Goal: Find contact information: Find contact information

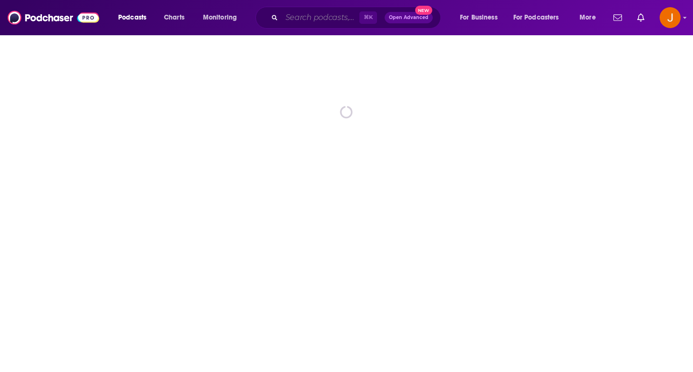
click at [302, 19] on input "Search podcasts, credits, & more..." at bounding box center [321, 17] width 78 height 15
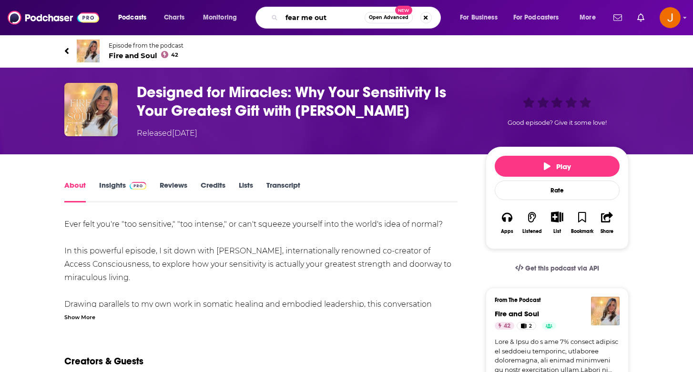
type input "fear me out"
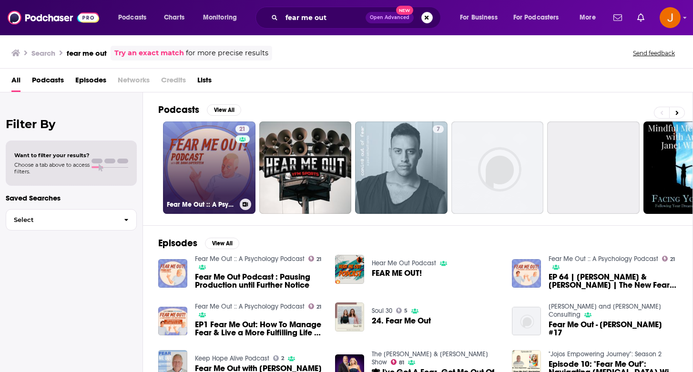
click at [208, 170] on link "21 Fear Me Out :: A Psychology Podcast" at bounding box center [209, 167] width 92 height 92
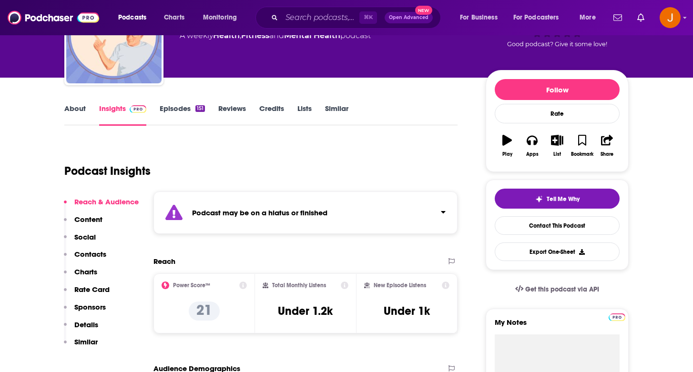
scroll to position [78, 0]
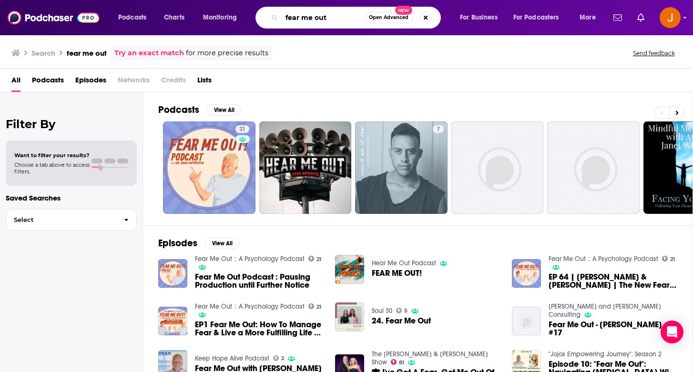
drag, startPoint x: 332, startPoint y: 20, endPoint x: 245, endPoint y: -3, distance: 89.5
click at [245, 0] on html "Podcasts Charts Monitoring fear me out Open Advanced New For Business For Podca…" at bounding box center [346, 186] width 693 height 372
paste input "* SuperPsyched with [PERSON_NAME]"
type input "* SuperPsyched with [PERSON_NAME]"
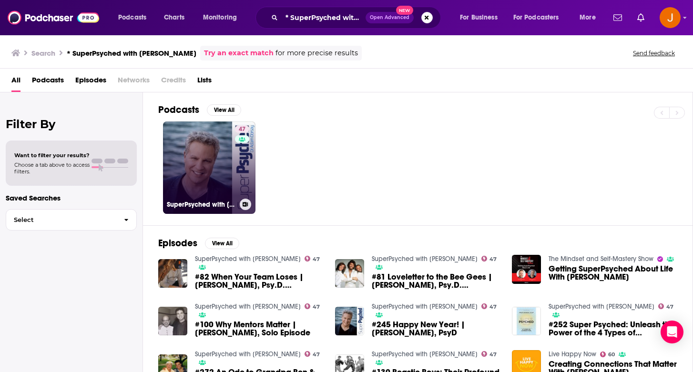
click at [223, 196] on link "47 SuperPsyched with [PERSON_NAME]" at bounding box center [209, 167] width 92 height 92
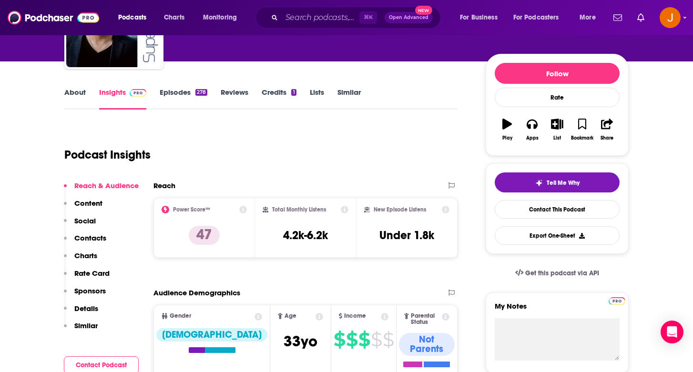
scroll to position [96, 0]
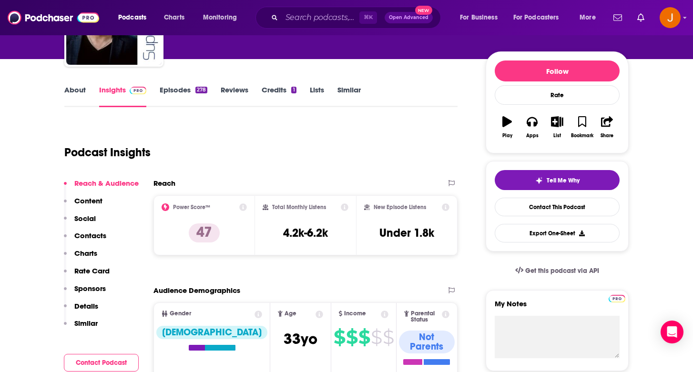
click at [101, 238] on p "Contacts" at bounding box center [90, 235] width 32 height 9
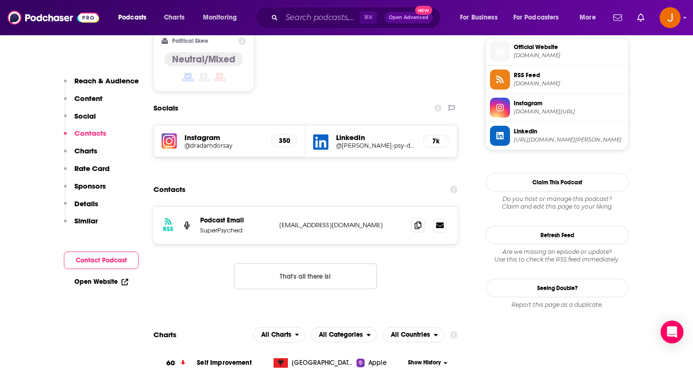
scroll to position [775, 0]
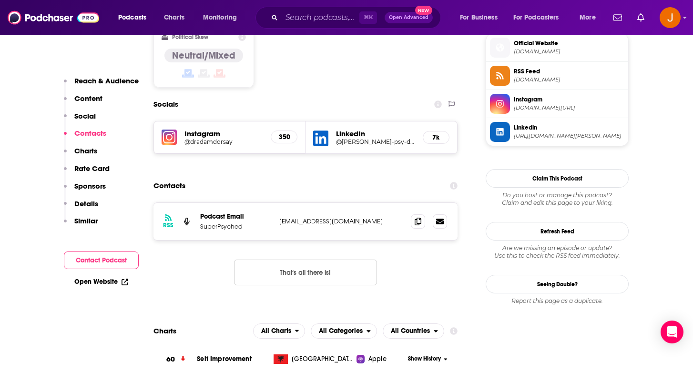
click at [210, 138] on h5 "@dradamdorsay" at bounding box center [223, 141] width 79 height 7
click at [314, 19] on input "Search podcasts, credits, & more..." at bounding box center [321, 17] width 78 height 15
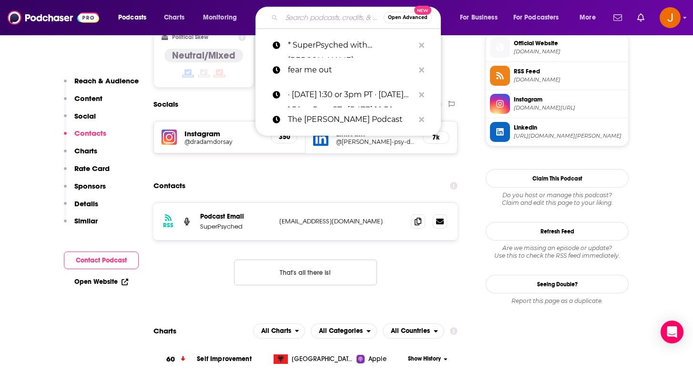
paste input "* The Neurotic Vaccine"
type input "* The Neurotic Vaccine"
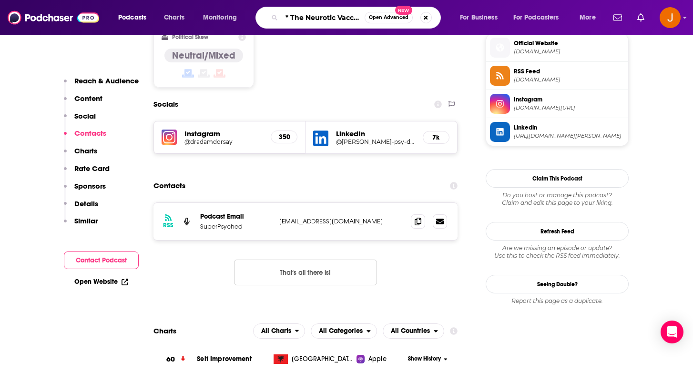
scroll to position [0, 5]
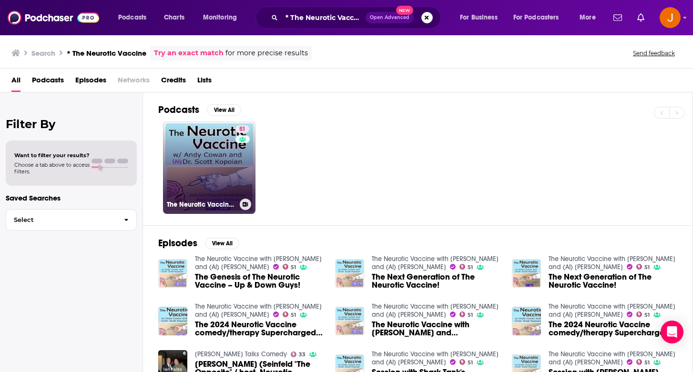
click at [219, 166] on link "51 The Neurotic Vaccine with [PERSON_NAME] and (AI) [PERSON_NAME]" at bounding box center [209, 167] width 92 height 92
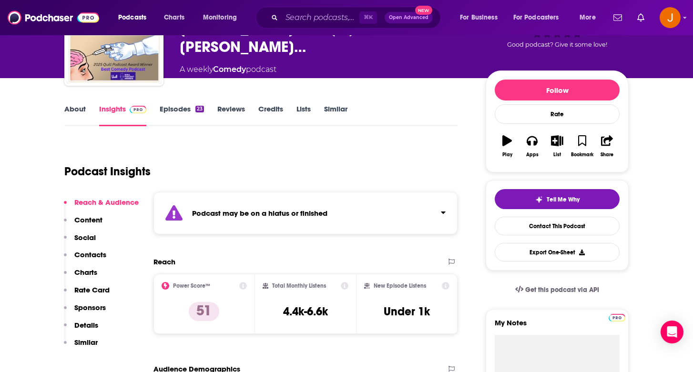
scroll to position [79, 0]
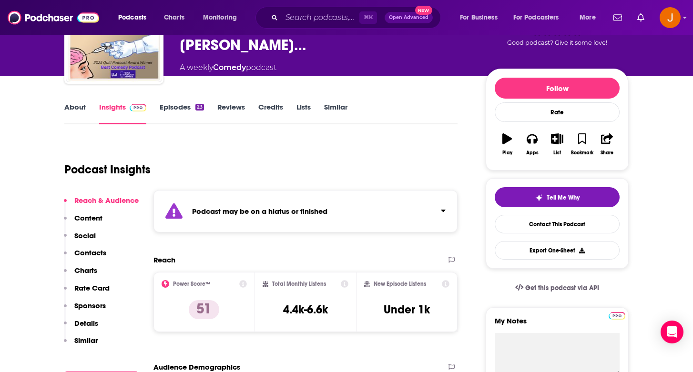
click at [90, 217] on p "Content" at bounding box center [88, 217] width 28 height 9
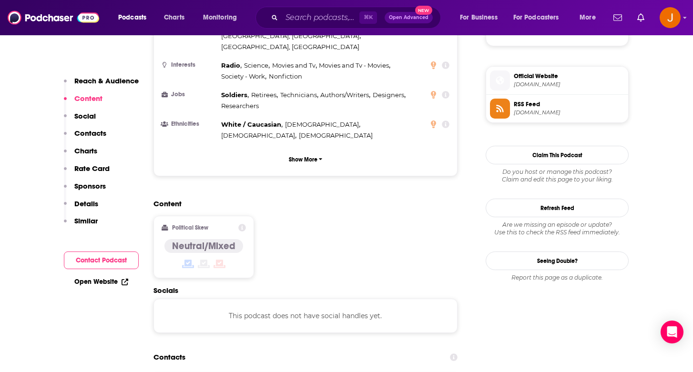
click at [83, 131] on p "Contacts" at bounding box center [90, 133] width 32 height 9
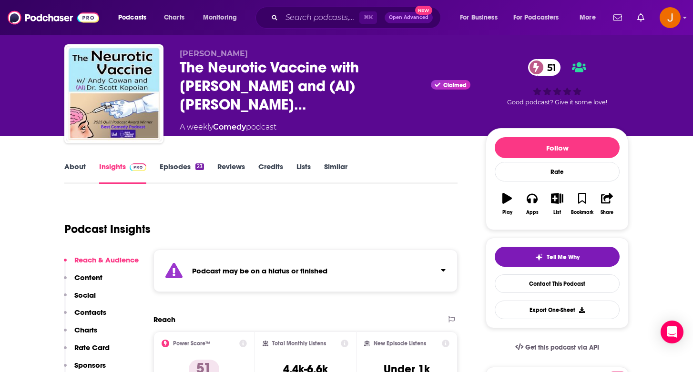
scroll to position [0, 0]
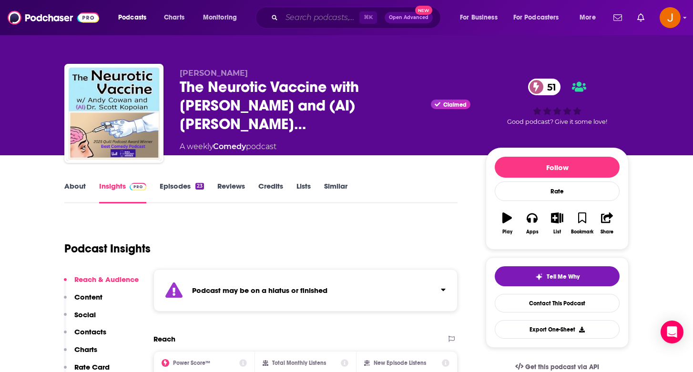
click at [295, 21] on input "Search podcasts, credits, & more..." at bounding box center [321, 17] width 78 height 15
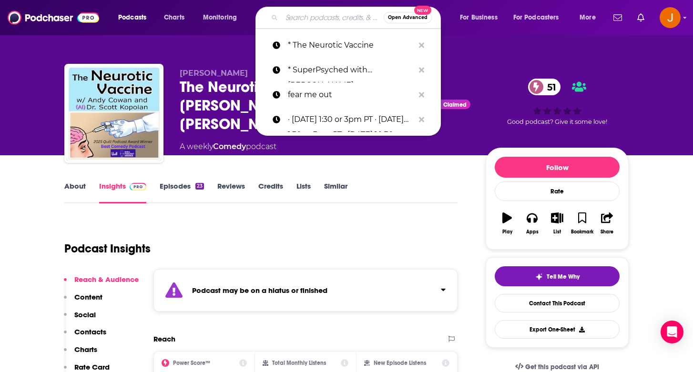
paste input "* The Positive Psychology Podcast"
type input "* The Positive Psychology Podcast"
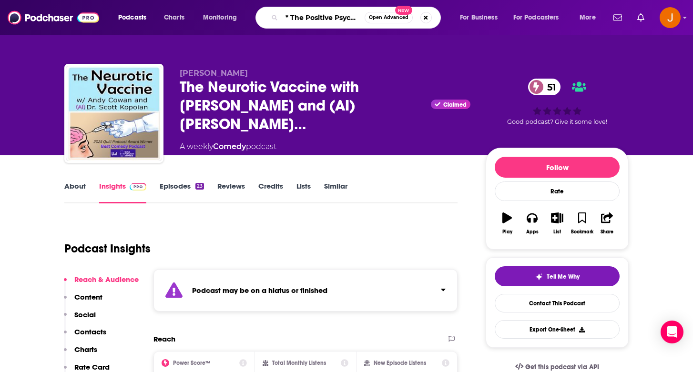
scroll to position [0, 45]
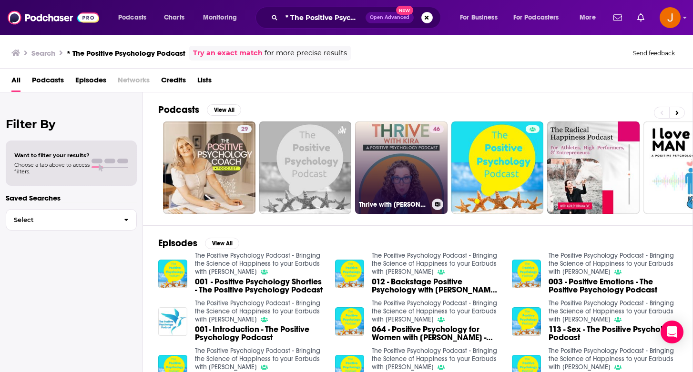
click at [415, 148] on link "46 Thrive with [PERSON_NAME]: A Positive Psychology Podcast" at bounding box center [401, 167] width 92 height 92
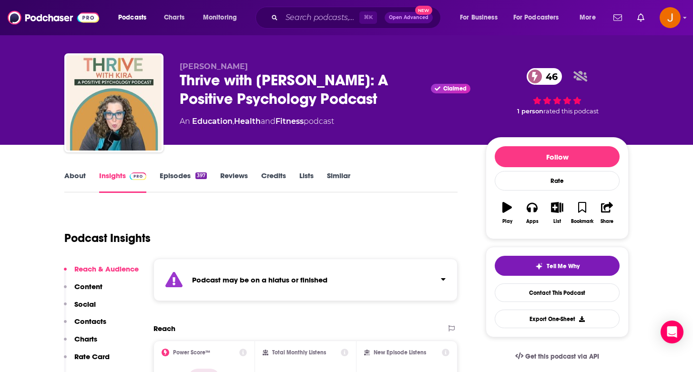
scroll to position [33, 0]
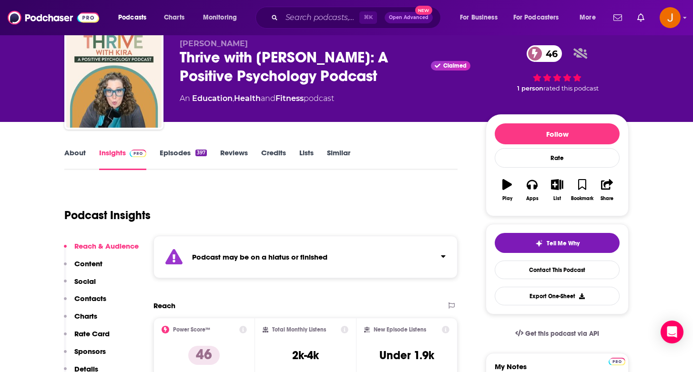
click at [85, 296] on p "Contacts" at bounding box center [90, 298] width 32 height 9
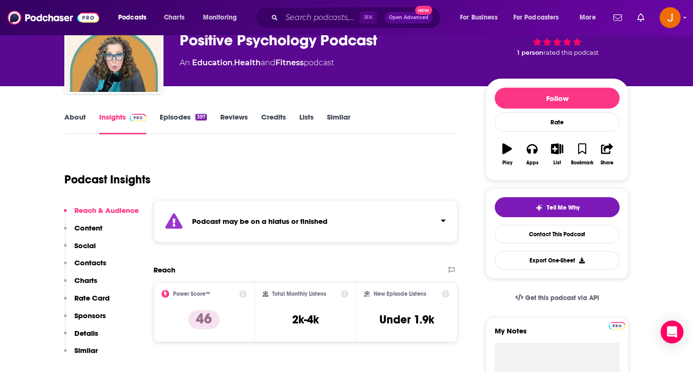
scroll to position [0, 0]
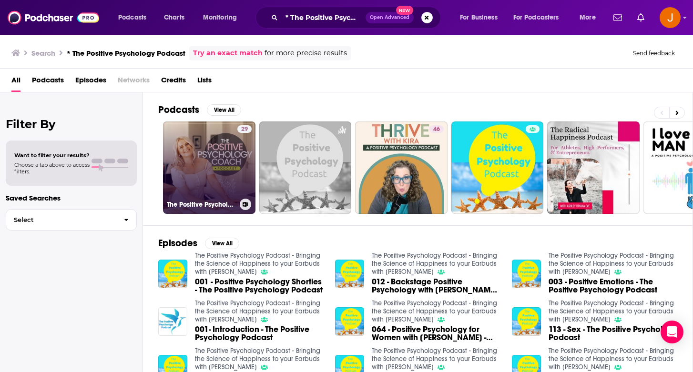
click at [219, 182] on link "29 The Positive Psychology Coach Podcast" at bounding box center [209, 167] width 92 height 92
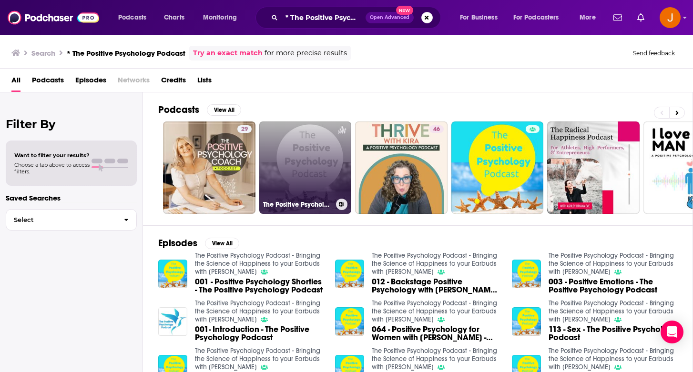
click at [289, 157] on link "The Positive Psychology Podcast" at bounding box center [305, 167] width 92 height 92
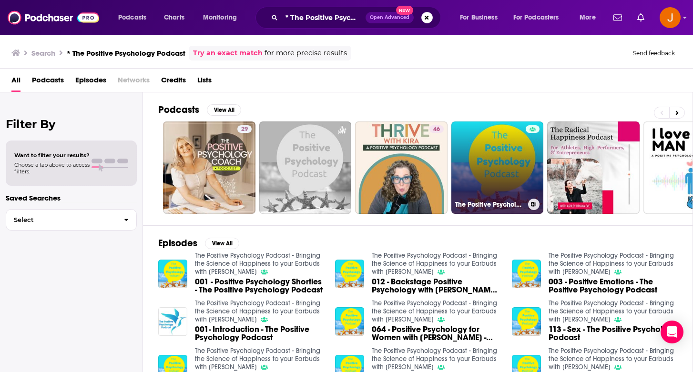
click at [489, 176] on link "The Positive Psychology Podcast - Bringing the Science of Happiness to your Ear…" at bounding box center [497, 167] width 92 height 92
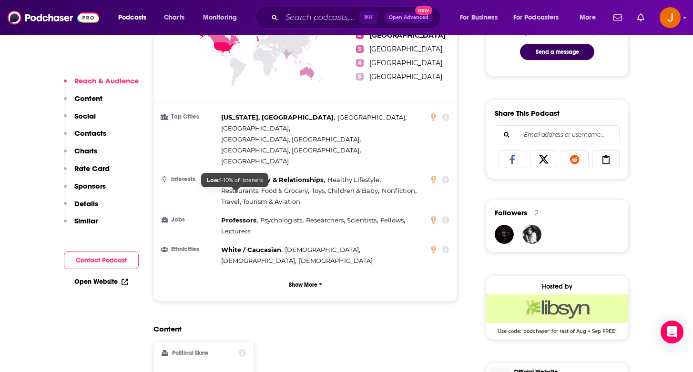
scroll to position [763, 0]
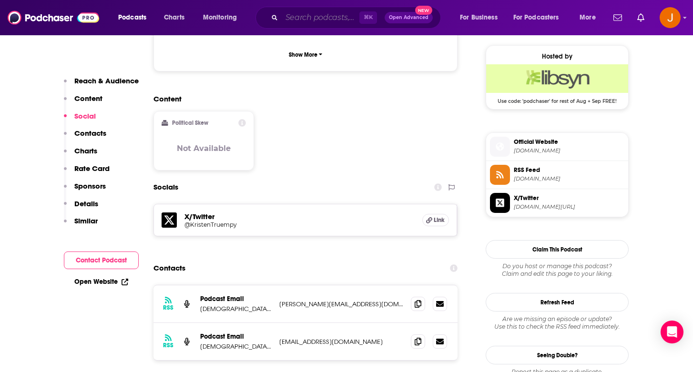
click at [302, 16] on input "Search podcasts, credits, & more..." at bounding box center [321, 17] width 78 height 15
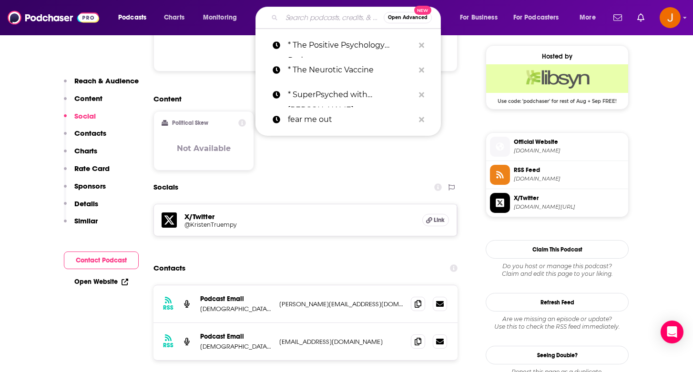
paste input "* Behavioral Grooves Podcast"
type input "* Behavioral Grooves Podcast"
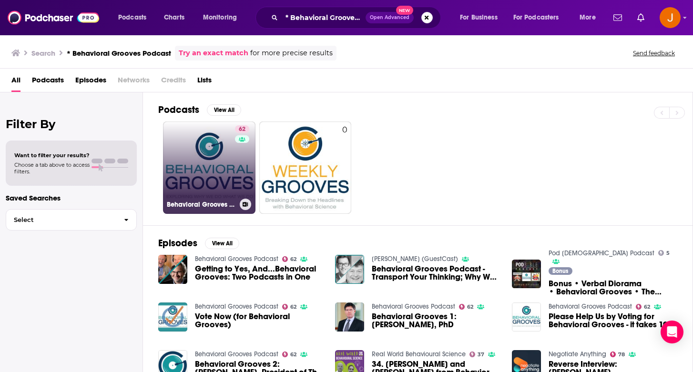
click at [192, 155] on link "62 Behavioral Grooves Podcast" at bounding box center [209, 167] width 92 height 92
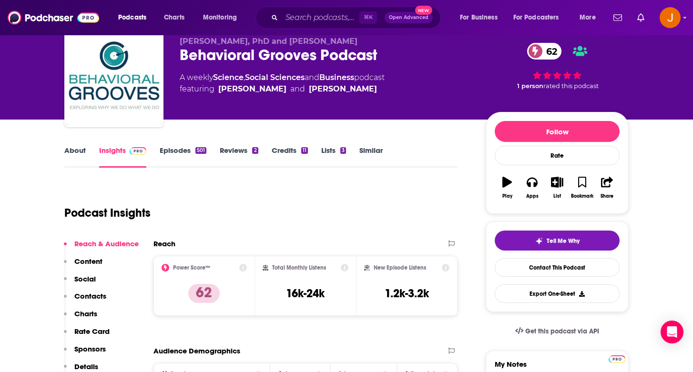
scroll to position [43, 0]
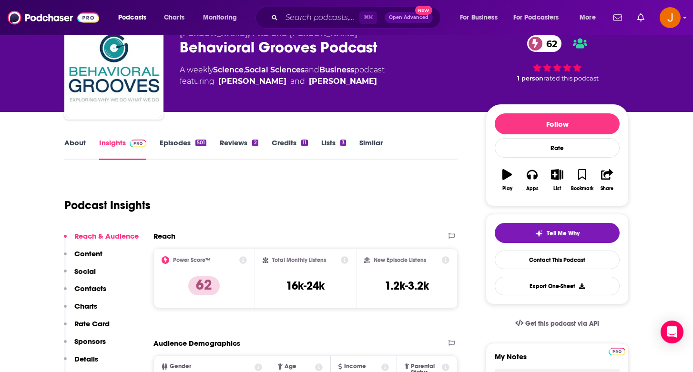
click at [96, 293] on button "Contacts" at bounding box center [85, 293] width 42 height 18
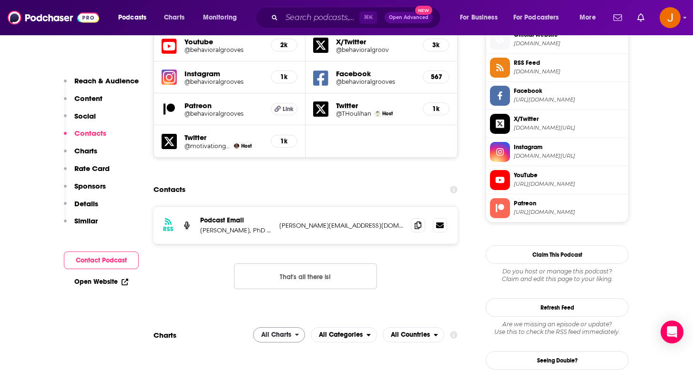
scroll to position [873, 0]
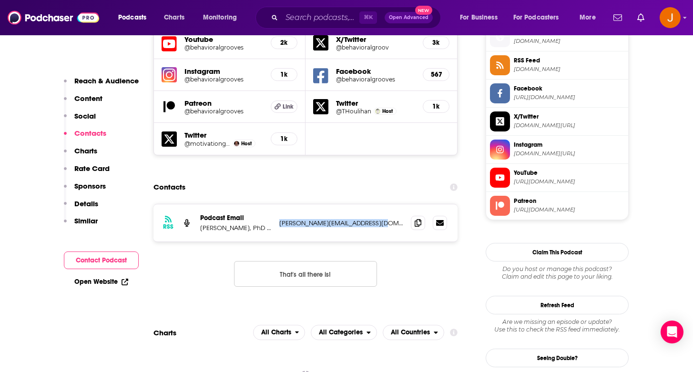
drag, startPoint x: 387, startPoint y: 179, endPoint x: 279, endPoint y: 175, distance: 108.2
click at [279, 219] on p "[PERSON_NAME][EMAIL_ADDRESS][DOMAIN_NAME]" at bounding box center [341, 223] width 124 height 8
copy p "[PERSON_NAME][EMAIL_ADDRESS][DOMAIN_NAME]"
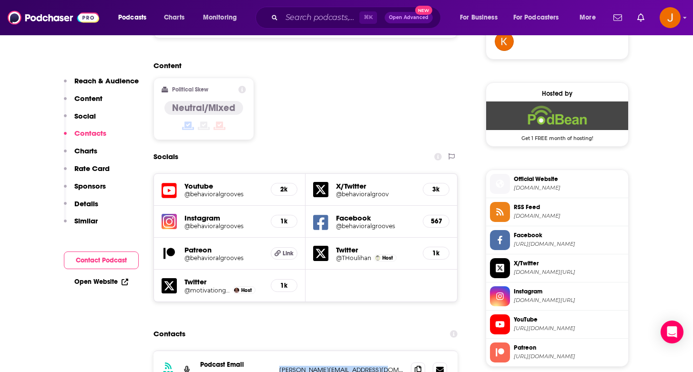
scroll to position [722, 0]
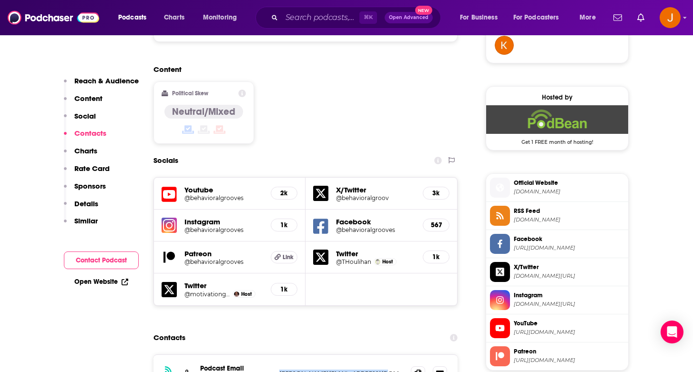
click at [201, 194] on h5 "@behavioralgrooves" at bounding box center [223, 197] width 79 height 7
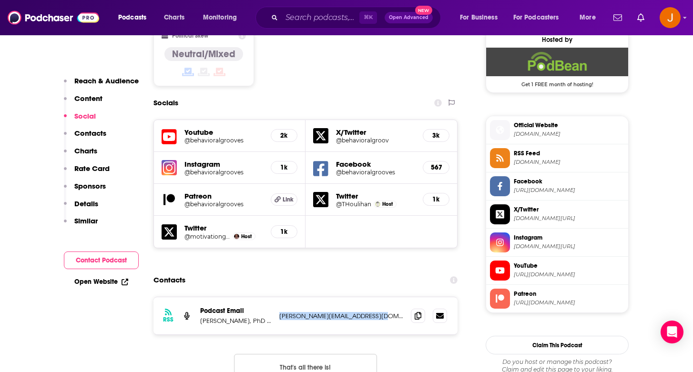
scroll to position [781, 0]
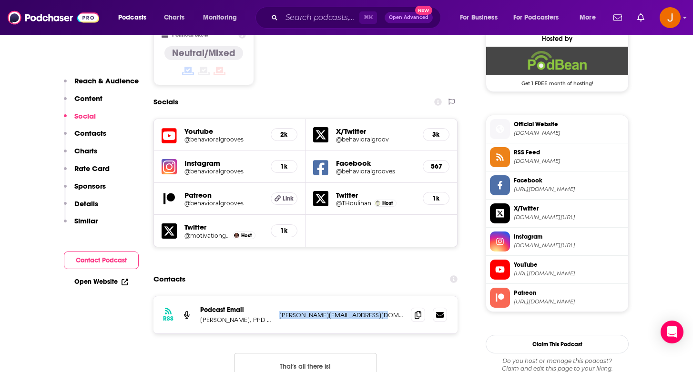
copy p "[PERSON_NAME][EMAIL_ADDRESS][DOMAIN_NAME]"
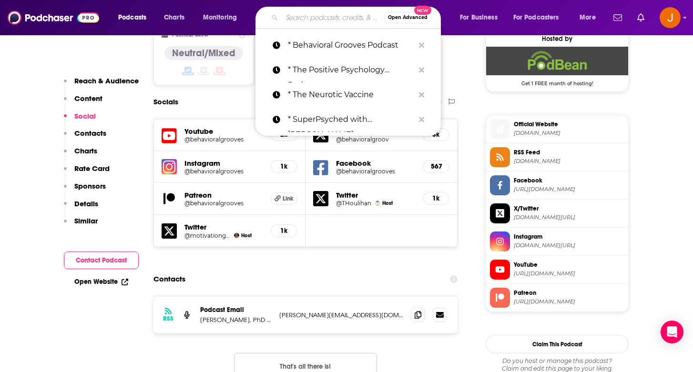
click at [302, 15] on input "Search podcasts, credits, & more..." at bounding box center [333, 17] width 102 height 15
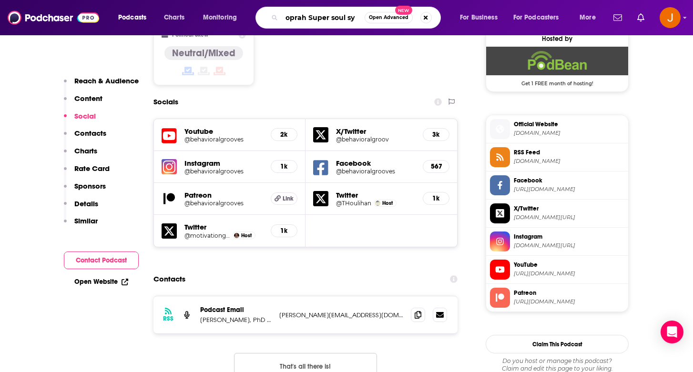
scroll to position [0, 0]
type input "oprah Super soul [DATE]"
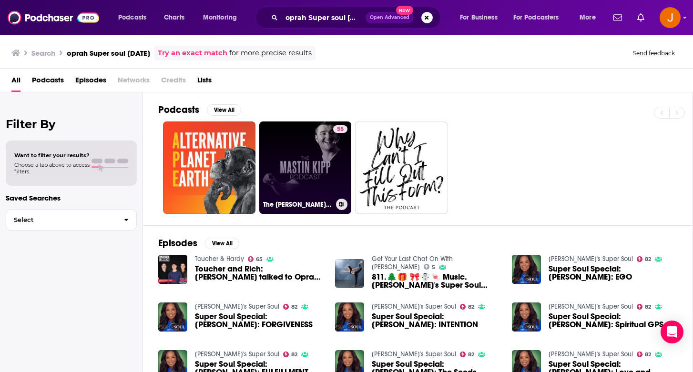
click at [301, 155] on link "55 The [PERSON_NAME] Podcast" at bounding box center [305, 167] width 92 height 92
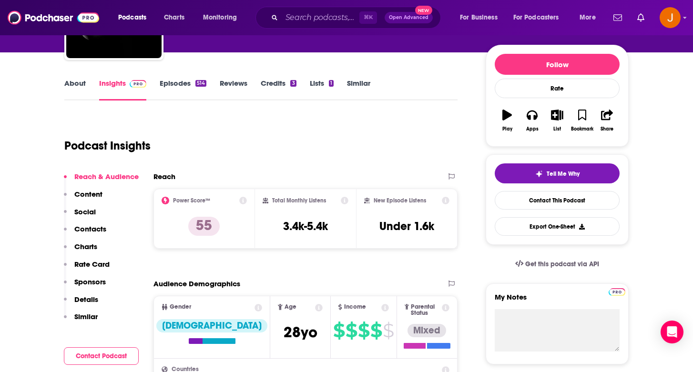
scroll to position [103, 0]
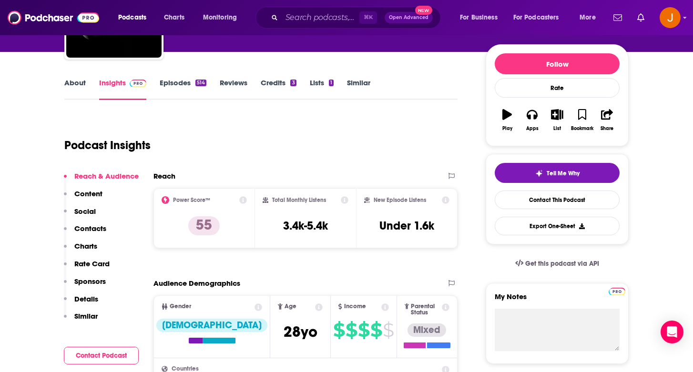
click at [91, 227] on p "Contacts" at bounding box center [90, 228] width 32 height 9
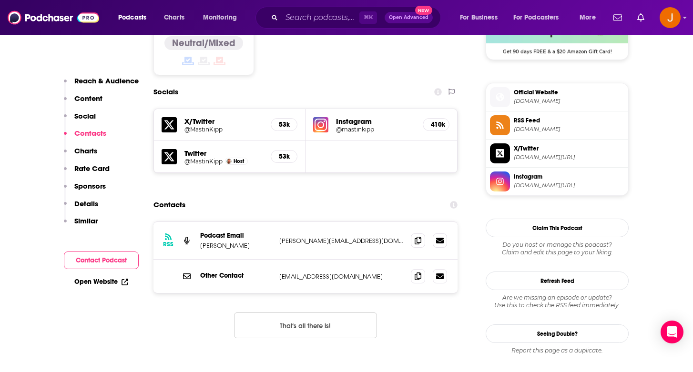
scroll to position [818, 0]
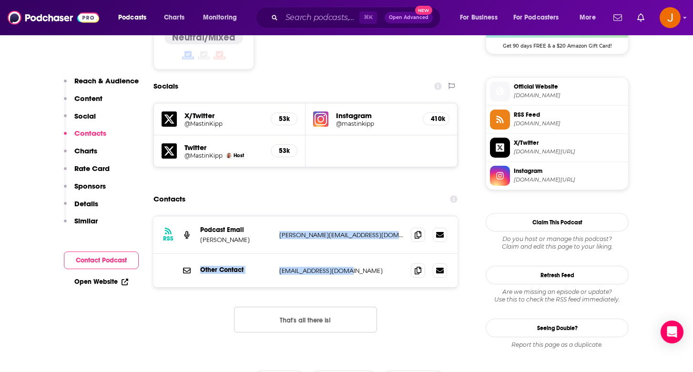
drag, startPoint x: 358, startPoint y: 217, endPoint x: 276, endPoint y: 176, distance: 92.0
click at [275, 216] on div "RSS Podcast Email [PERSON_NAME] [PERSON_NAME][EMAIL_ADDRESS][DOMAIN_NAME] [PERS…" at bounding box center [305, 251] width 304 height 71
copy div "[PERSON_NAME][EMAIL_ADDRESS][DOMAIN_NAME] [PERSON_NAME][EMAIL_ADDRESS][DOMAIN_N…"
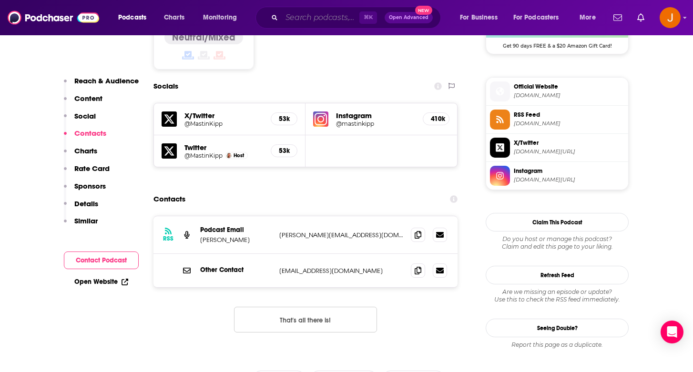
click at [334, 22] on input "Search podcasts, credits, & more..." at bounding box center [321, 17] width 78 height 15
type input "d"
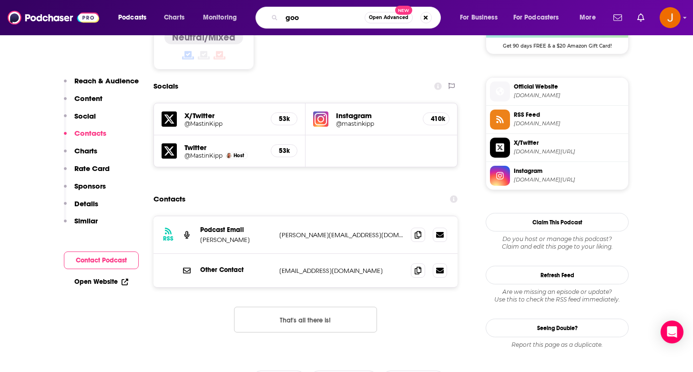
type input "goop"
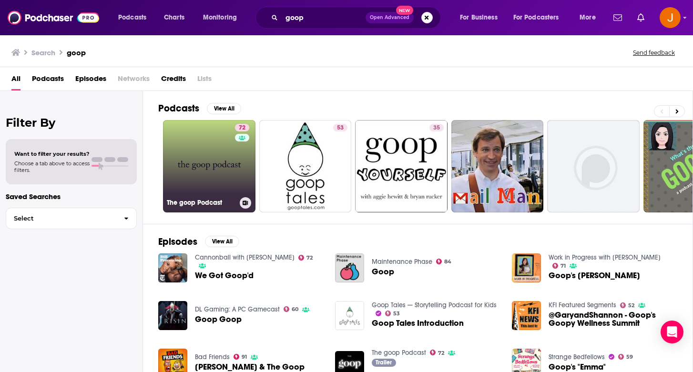
click at [220, 172] on link "72 The goop Podcast" at bounding box center [209, 166] width 92 height 92
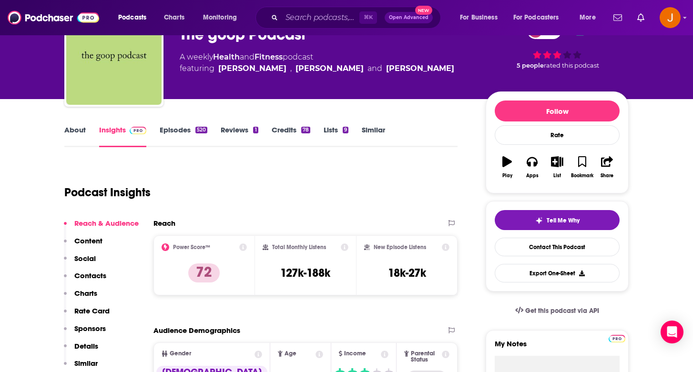
scroll to position [29, 0]
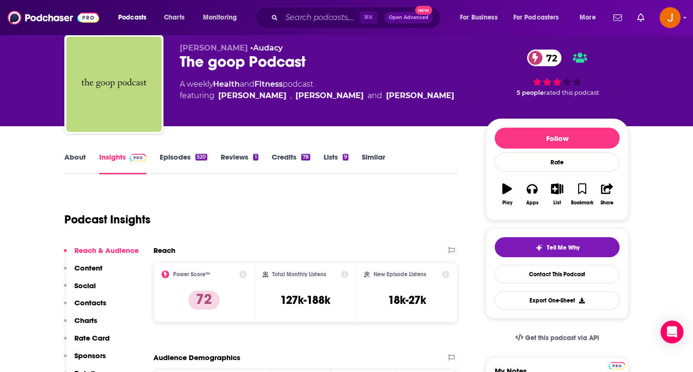
click at [297, 25] on div "⌘ K Open Advanced New" at bounding box center [347, 18] width 185 height 22
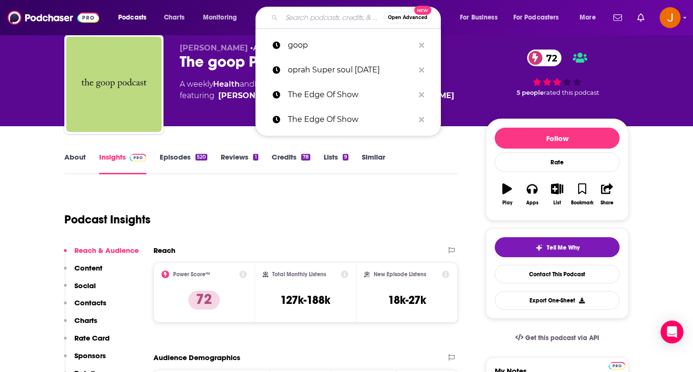
click at [300, 17] on input "Search podcasts, credits, & more..." at bounding box center [333, 17] width 102 height 15
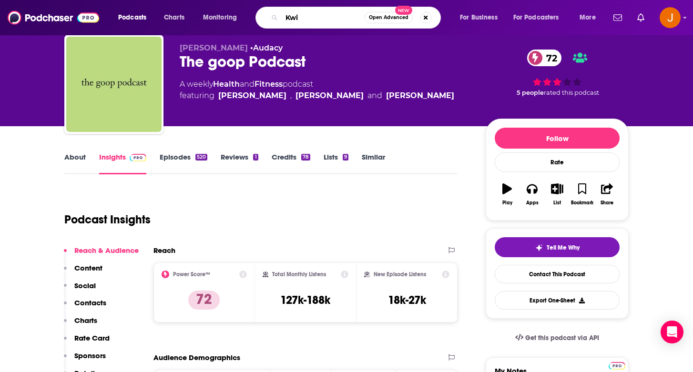
type input "Kwik"
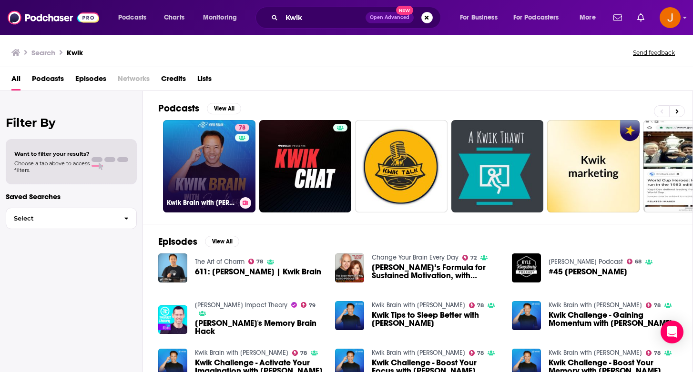
click at [236, 176] on div "78" at bounding box center [243, 160] width 17 height 73
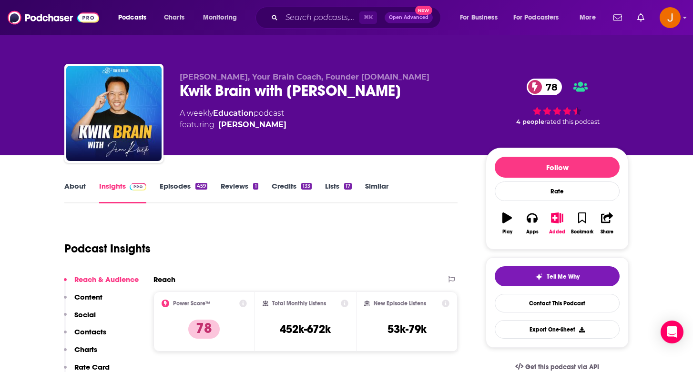
click at [321, 9] on div "⌘ K Open Advanced New" at bounding box center [347, 18] width 185 height 22
click at [313, 20] on input "Search podcasts, credits, & more..." at bounding box center [321, 17] width 78 height 15
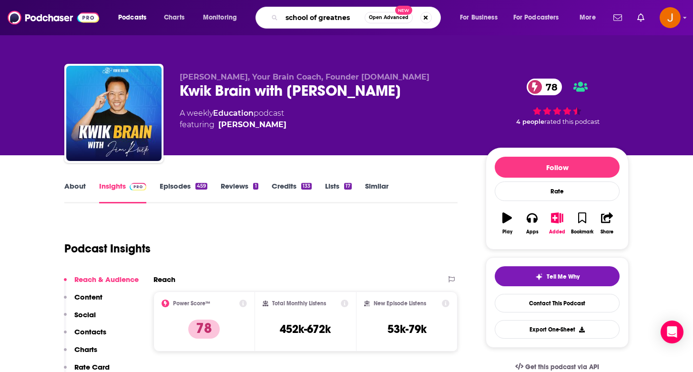
type input "school of greatness"
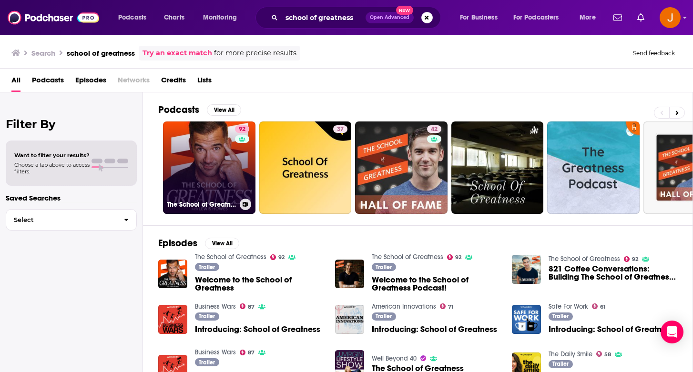
click at [222, 169] on link "92 The School of Greatness" at bounding box center [209, 167] width 92 height 92
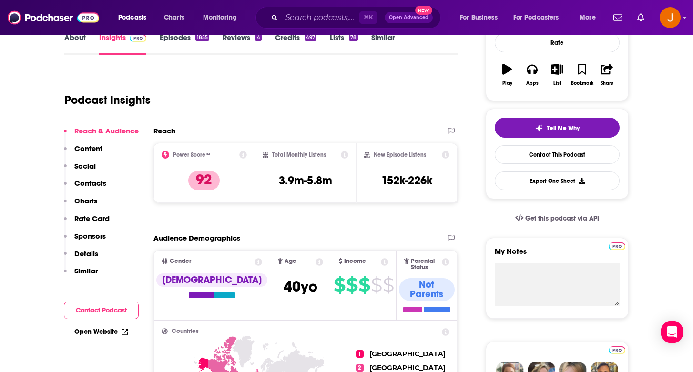
scroll to position [149, 0]
click at [106, 184] on div "Reach & Audience Content Social Contacts Charts Rate Card Sponsors Details Simi…" at bounding box center [101, 205] width 75 height 158
click at [92, 181] on p "Contacts" at bounding box center [90, 182] width 32 height 9
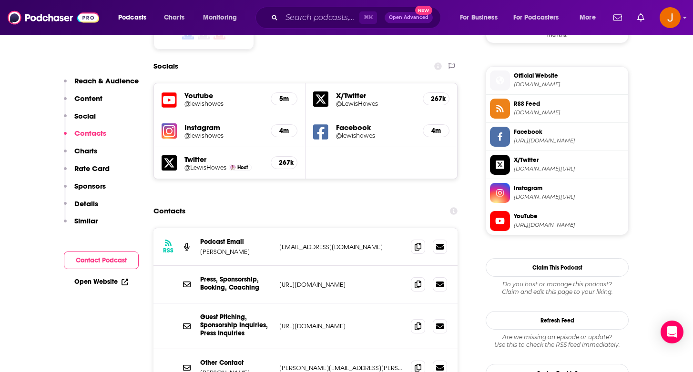
scroll to position [839, 0]
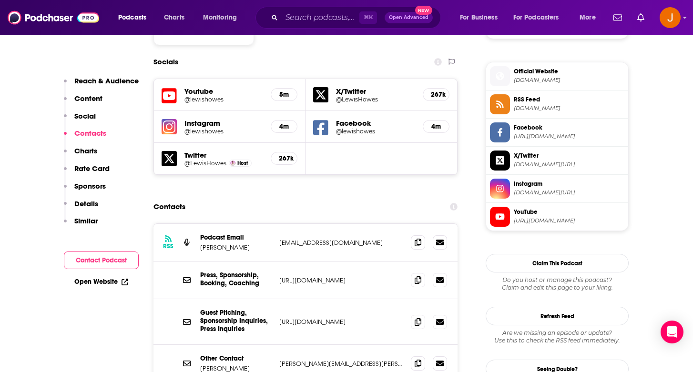
drag, startPoint x: 387, startPoint y: 176, endPoint x: 279, endPoint y: 179, distance: 107.7
click at [279, 239] on p "[EMAIL_ADDRESS][DOMAIN_NAME]" at bounding box center [341, 243] width 124 height 8
copy p "[EMAIL_ADDRESS][DOMAIN_NAME]"
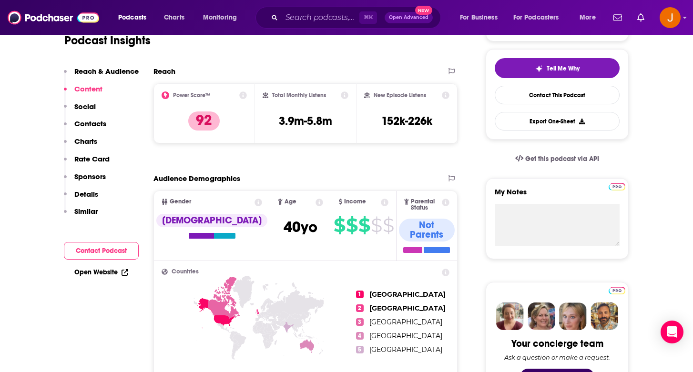
scroll to position [0, 0]
